Goal: Task Accomplishment & Management: Manage account settings

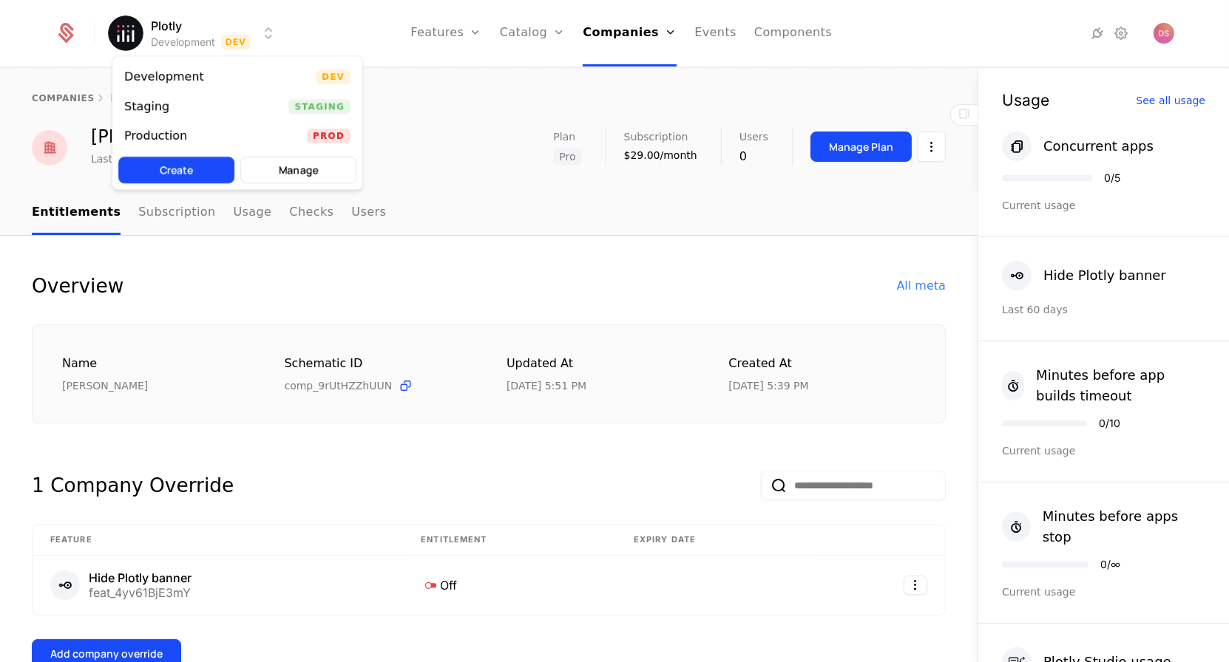
click at [199, 49] on html "Plotly Development Dev Features Features Flags Catalog Plans Add Ons Credits Co…" at bounding box center [614, 331] width 1229 height 662
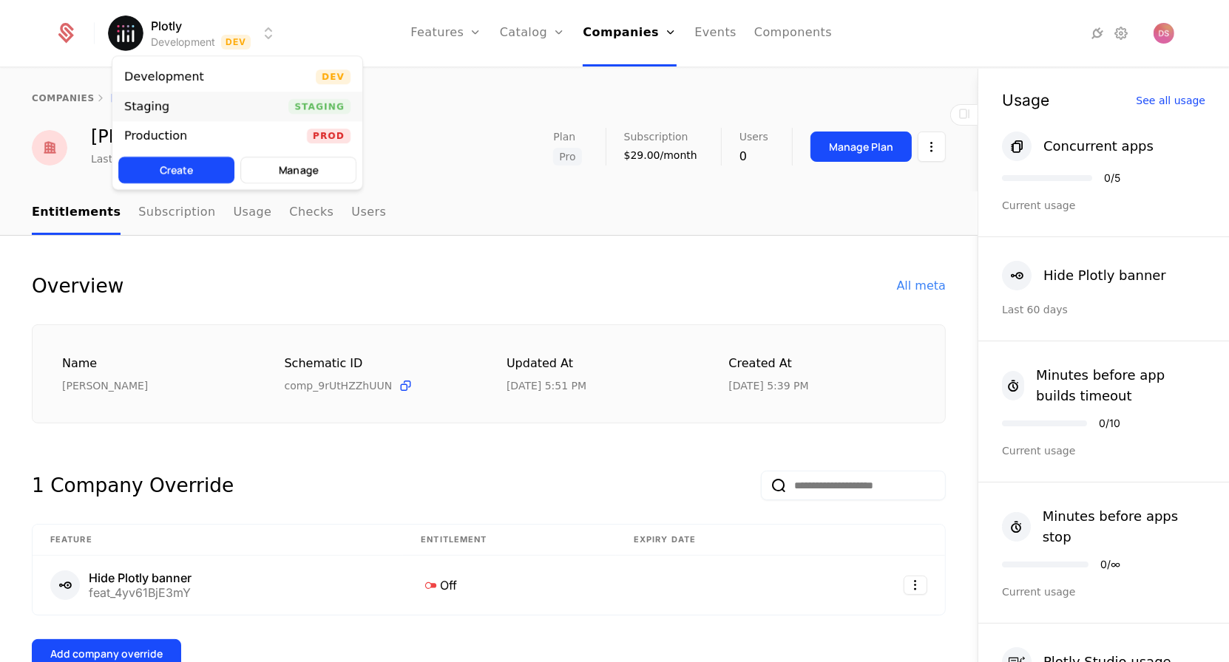
click at [247, 103] on div "Staging Staging" at bounding box center [237, 107] width 250 height 30
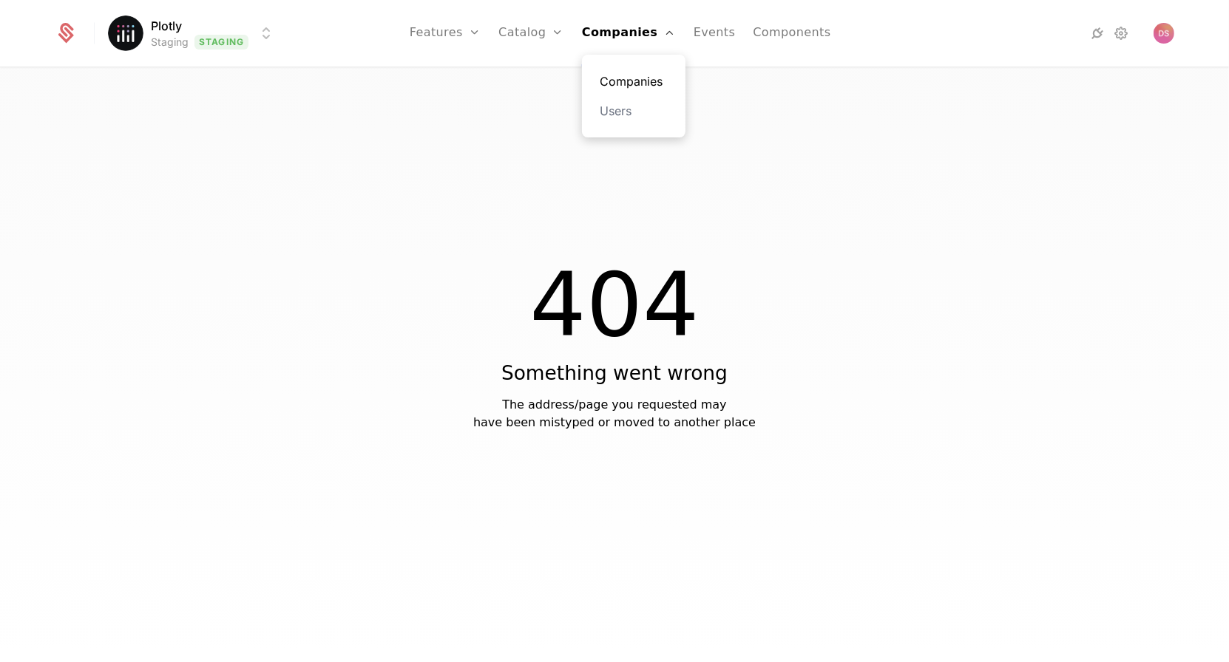
click at [617, 89] on link "Companies" at bounding box center [633, 81] width 68 height 18
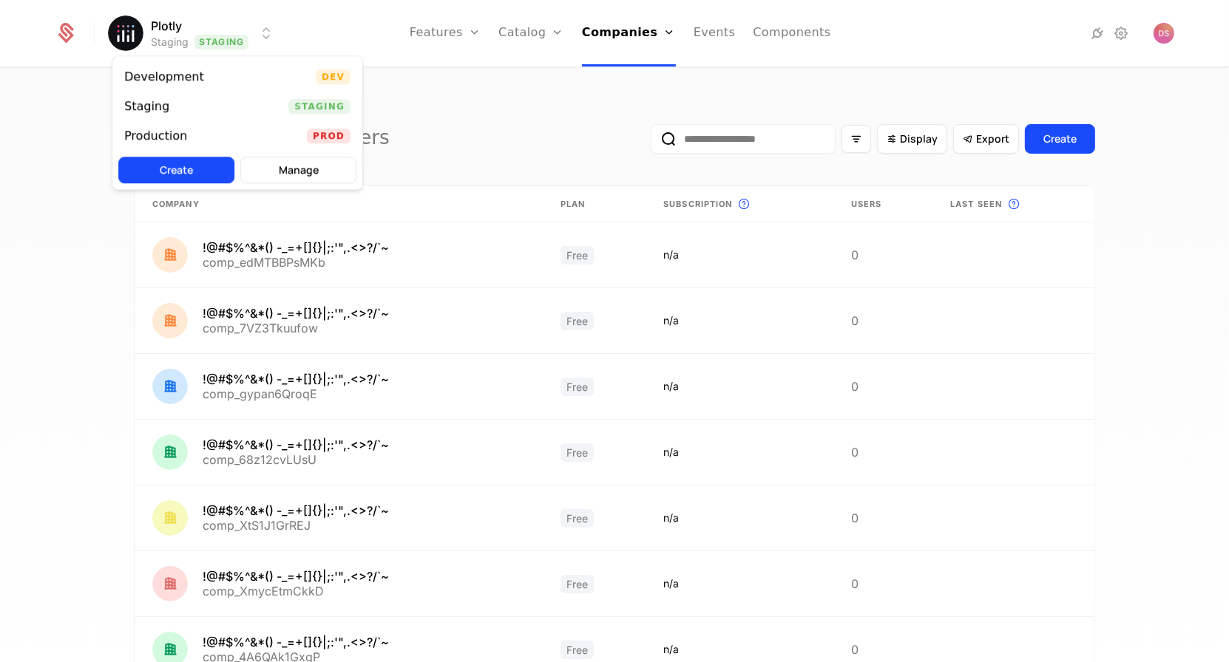
click at [244, 24] on html "Plotly Staging Staging Features Features Flags Catalog Plans Add Ons Credits Co…" at bounding box center [614, 331] width 1229 height 662
click at [220, 71] on div "Development Dev" at bounding box center [237, 77] width 250 height 30
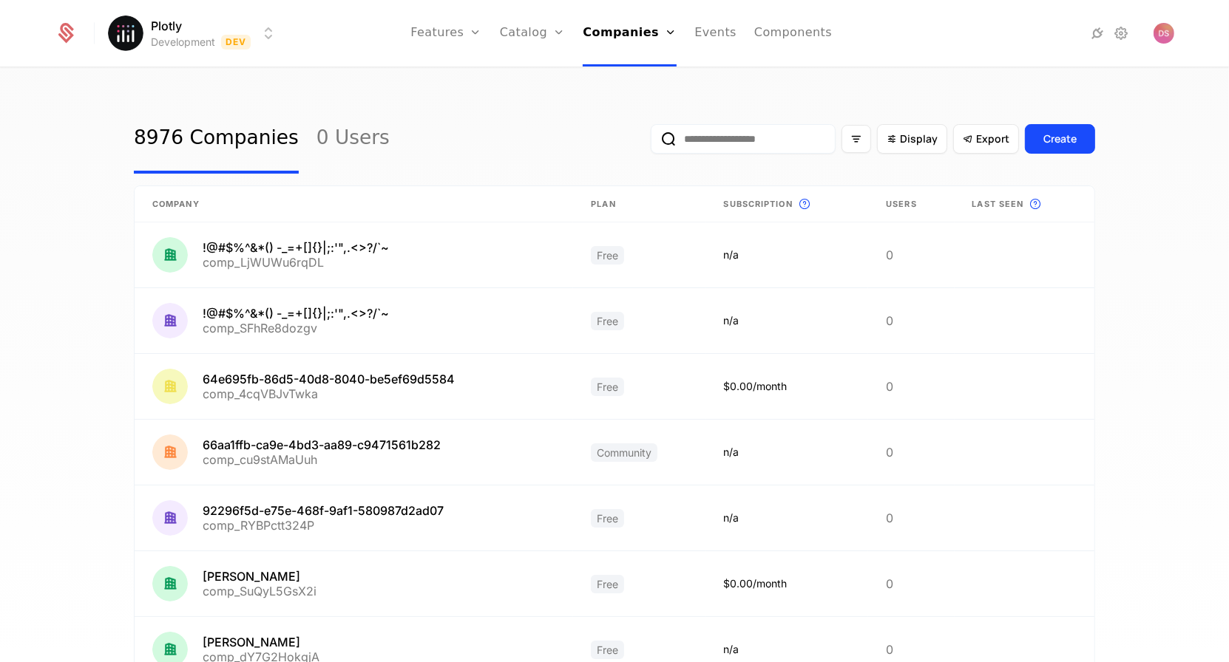
click at [724, 134] on input "email" at bounding box center [742, 139] width 185 height 30
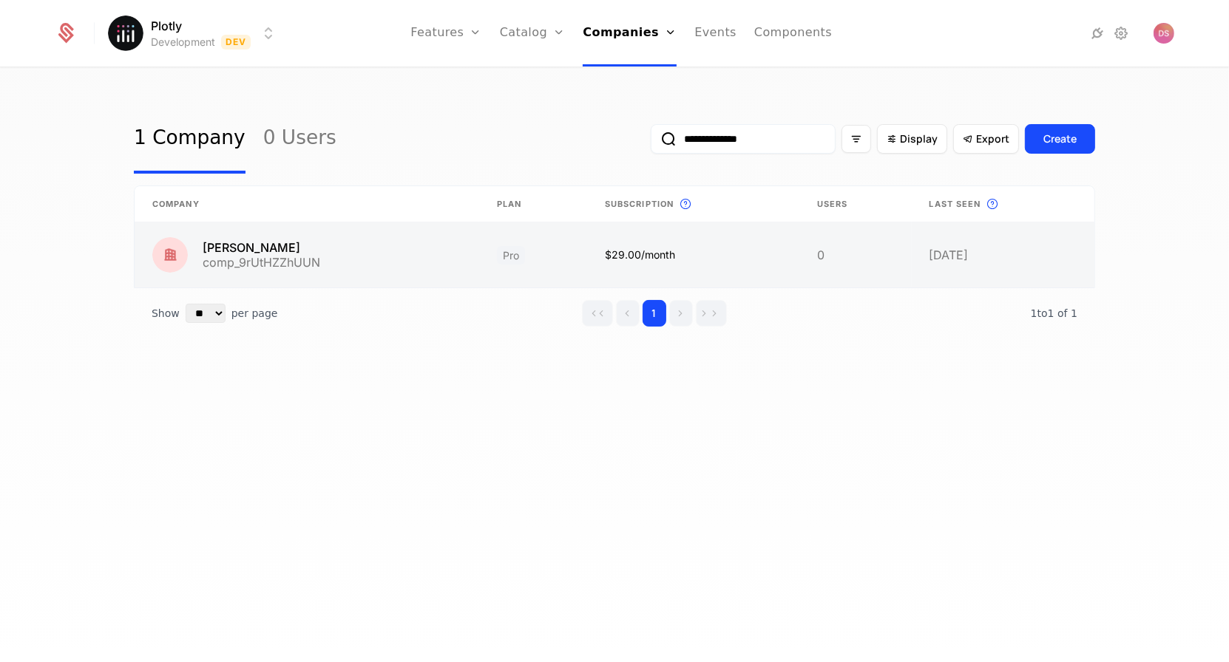
type input "**********"
click at [429, 258] on link at bounding box center [307, 254] width 344 height 65
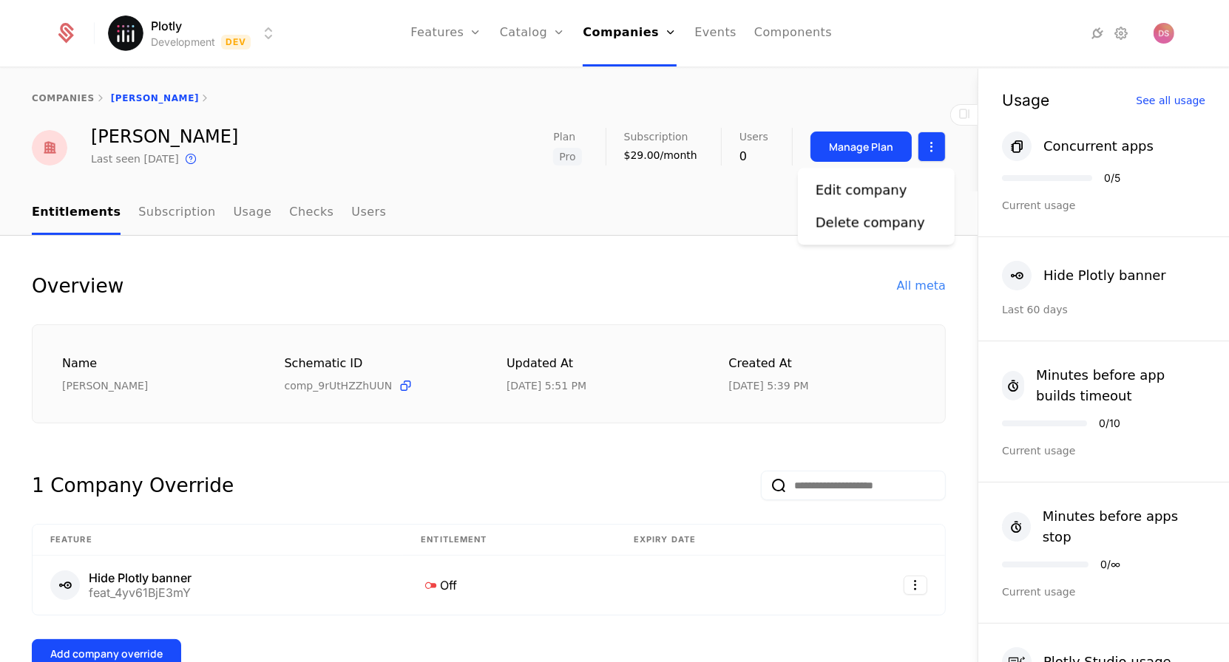
click at [928, 146] on html "Plotly Development Dev Features Features Flags Catalog Plans Add Ons Credits Co…" at bounding box center [614, 331] width 1229 height 662
click at [872, 194] on div "Edit company" at bounding box center [861, 190] width 92 height 21
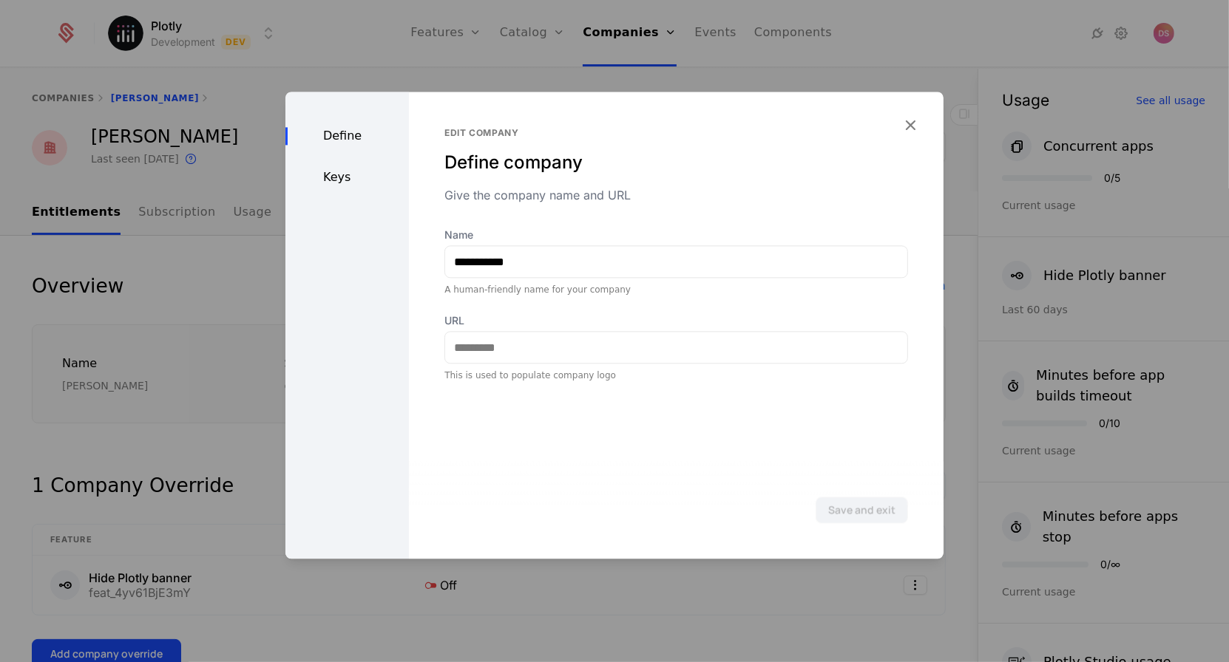
click at [345, 163] on div "Define Keys" at bounding box center [346, 325] width 123 height 467
click at [345, 174] on div "Keys" at bounding box center [346, 178] width 123 height 18
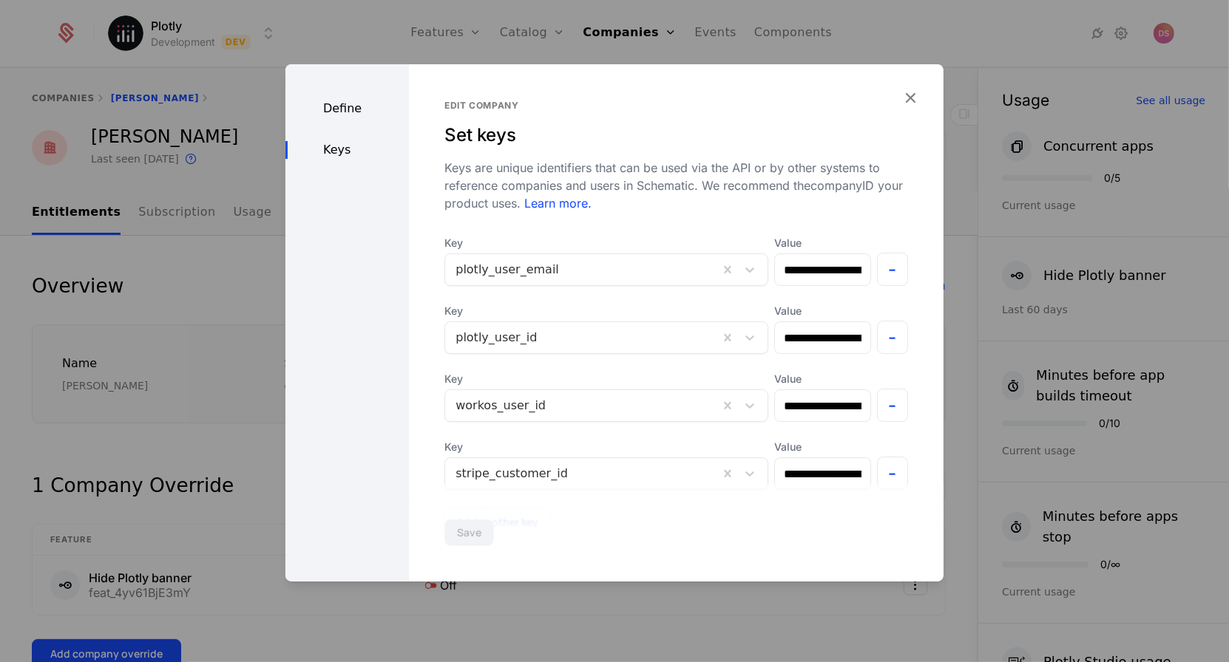
click at [260, 61] on div at bounding box center [614, 331] width 1229 height 662
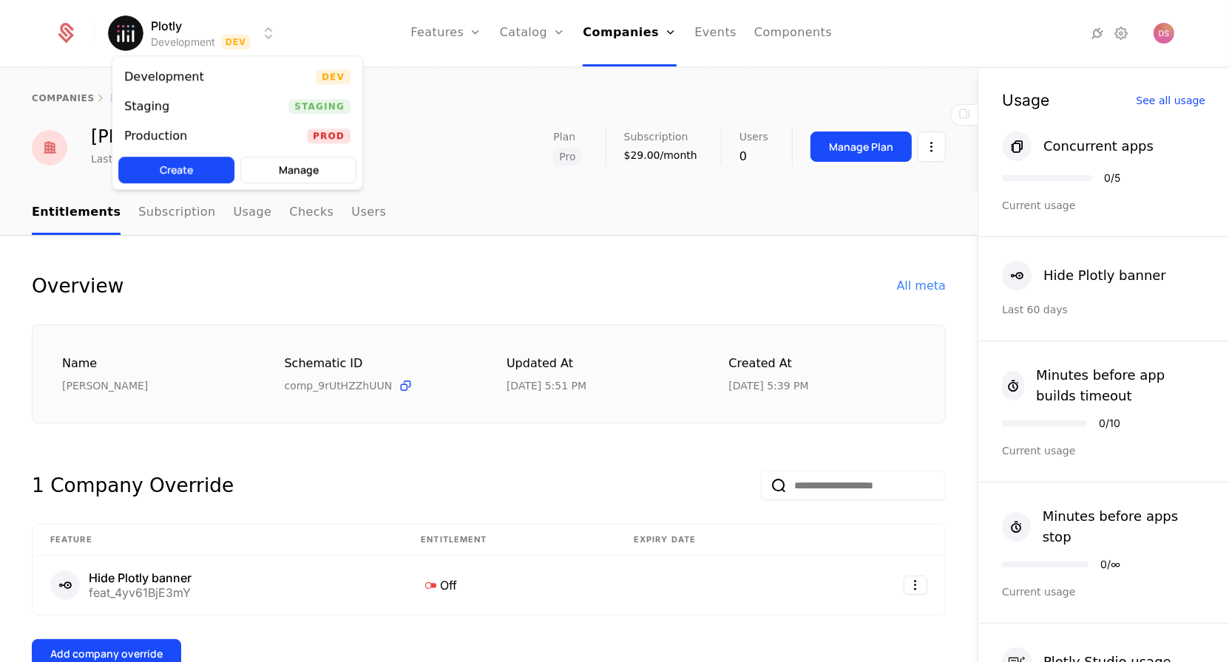
click at [242, 38] on html "Plotly Development Dev Features Features Flags Catalog Plans Add Ons Credits Co…" at bounding box center [614, 331] width 1229 height 662
click at [235, 104] on div "Staging Staging" at bounding box center [237, 107] width 250 height 30
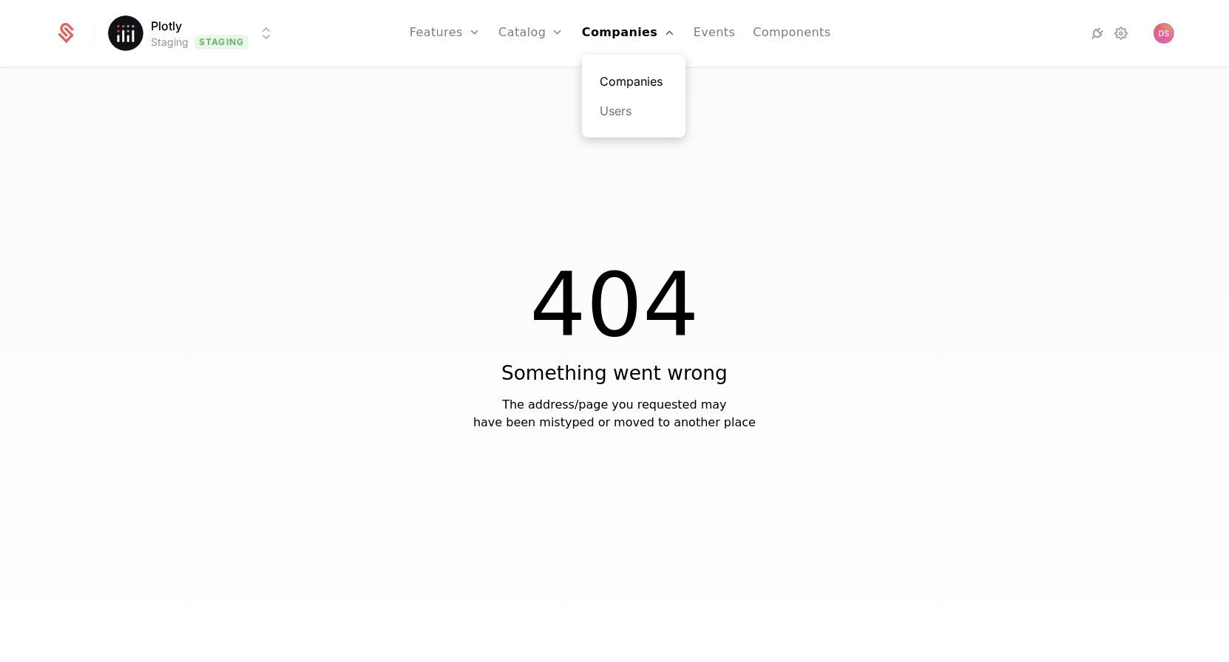
click at [629, 78] on link "Companies" at bounding box center [633, 81] width 68 height 18
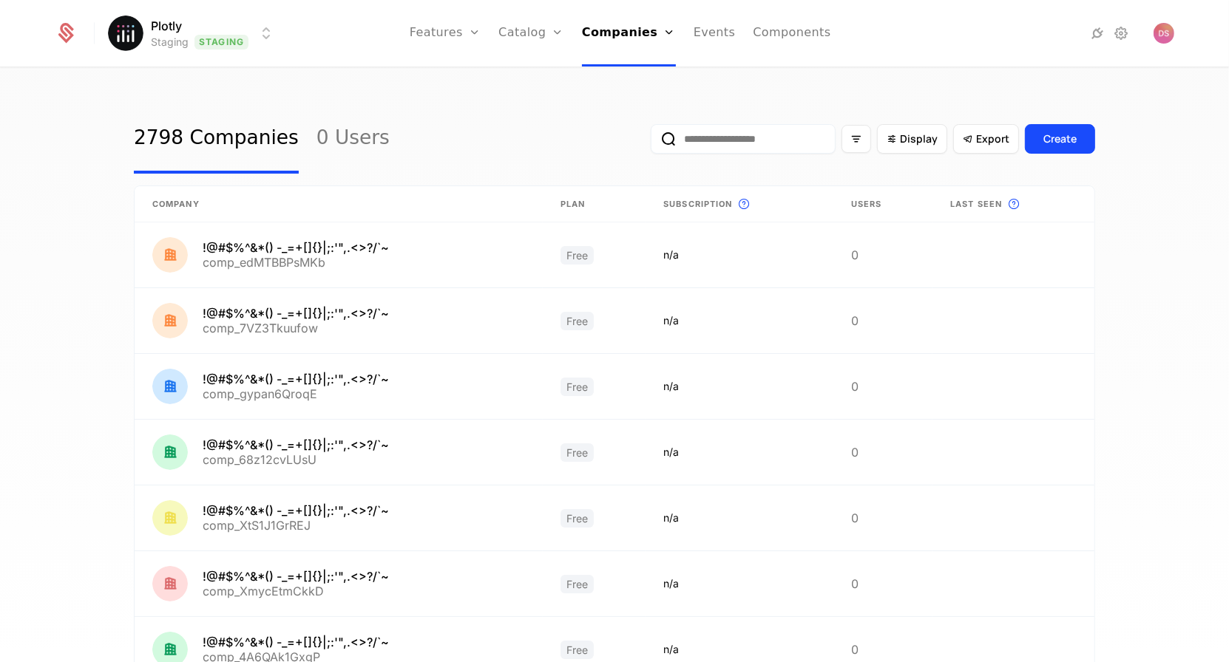
click at [772, 146] on input "email" at bounding box center [742, 139] width 185 height 30
paste input "**********"
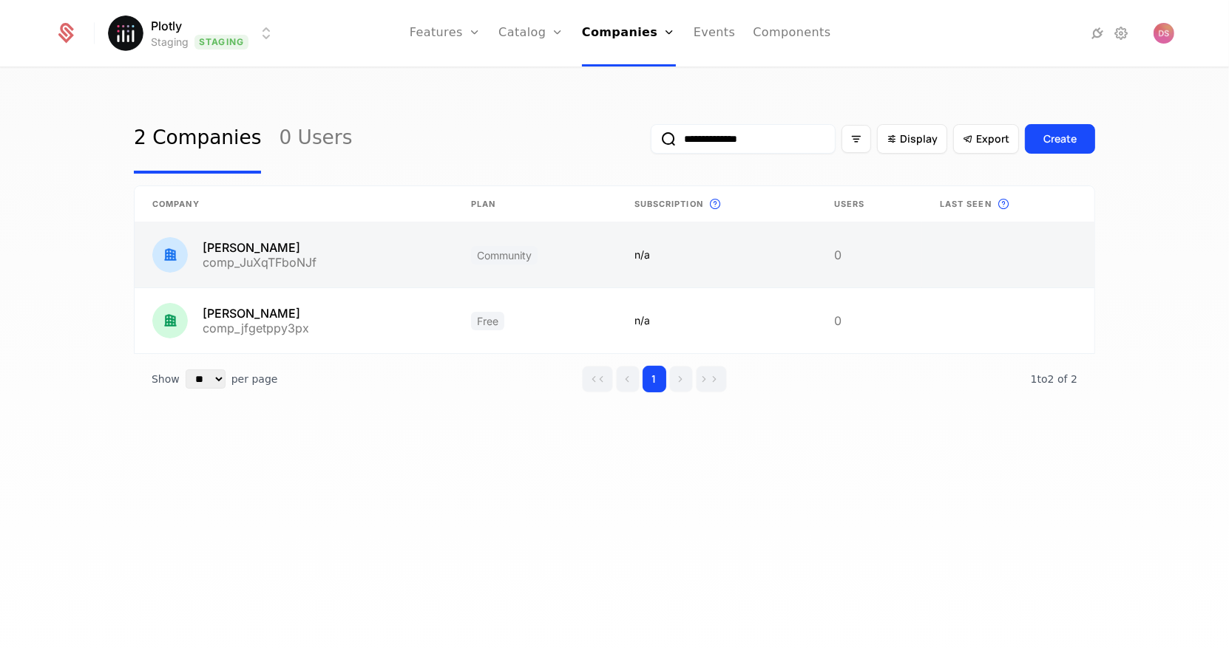
type input "**********"
click at [387, 277] on link at bounding box center [294, 254] width 319 height 65
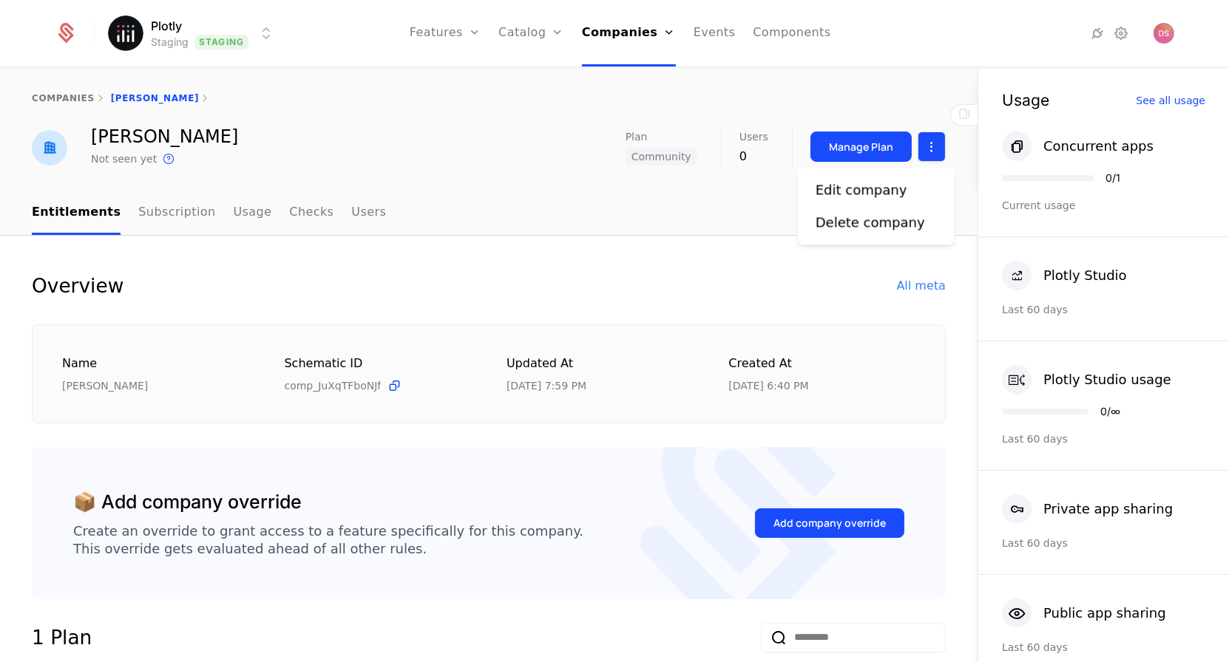
click at [944, 150] on html "Plotly Staging Staging Features Features Flags Catalog Plans Add Ons Credits Co…" at bounding box center [614, 331] width 1229 height 662
click at [884, 188] on div "Edit company" at bounding box center [861, 190] width 92 height 21
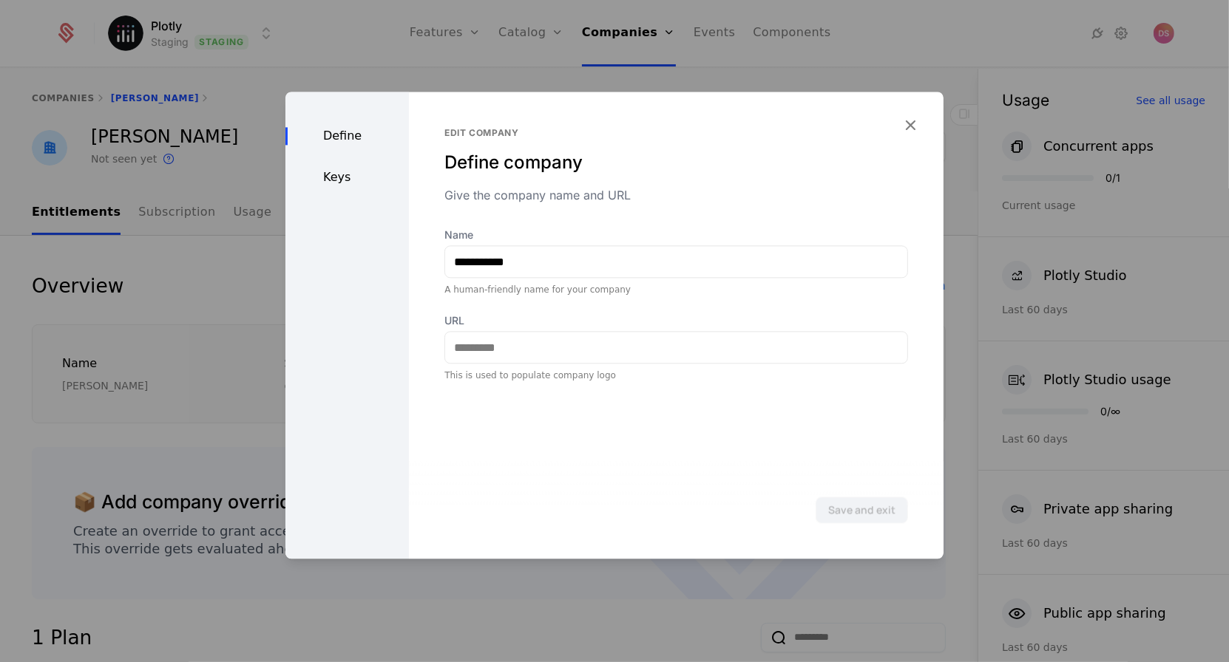
click at [355, 180] on div "Keys" at bounding box center [346, 178] width 123 height 18
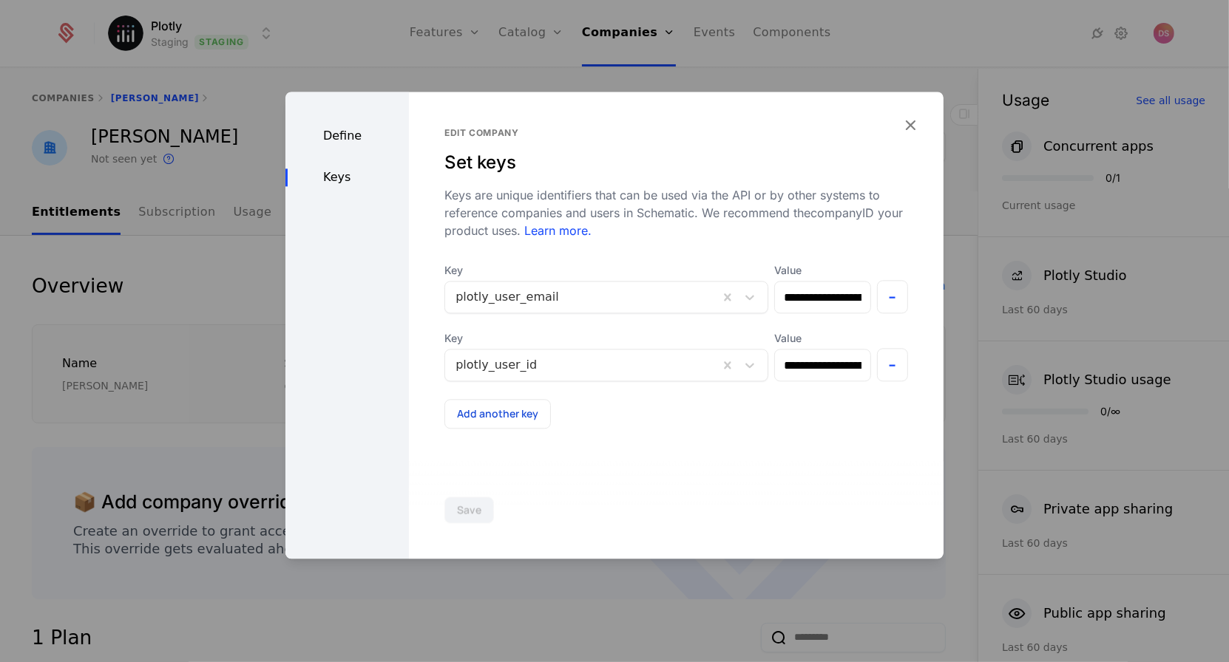
click at [1104, 220] on div at bounding box center [614, 331] width 1229 height 662
